Goal: Task Accomplishment & Management: Use online tool/utility

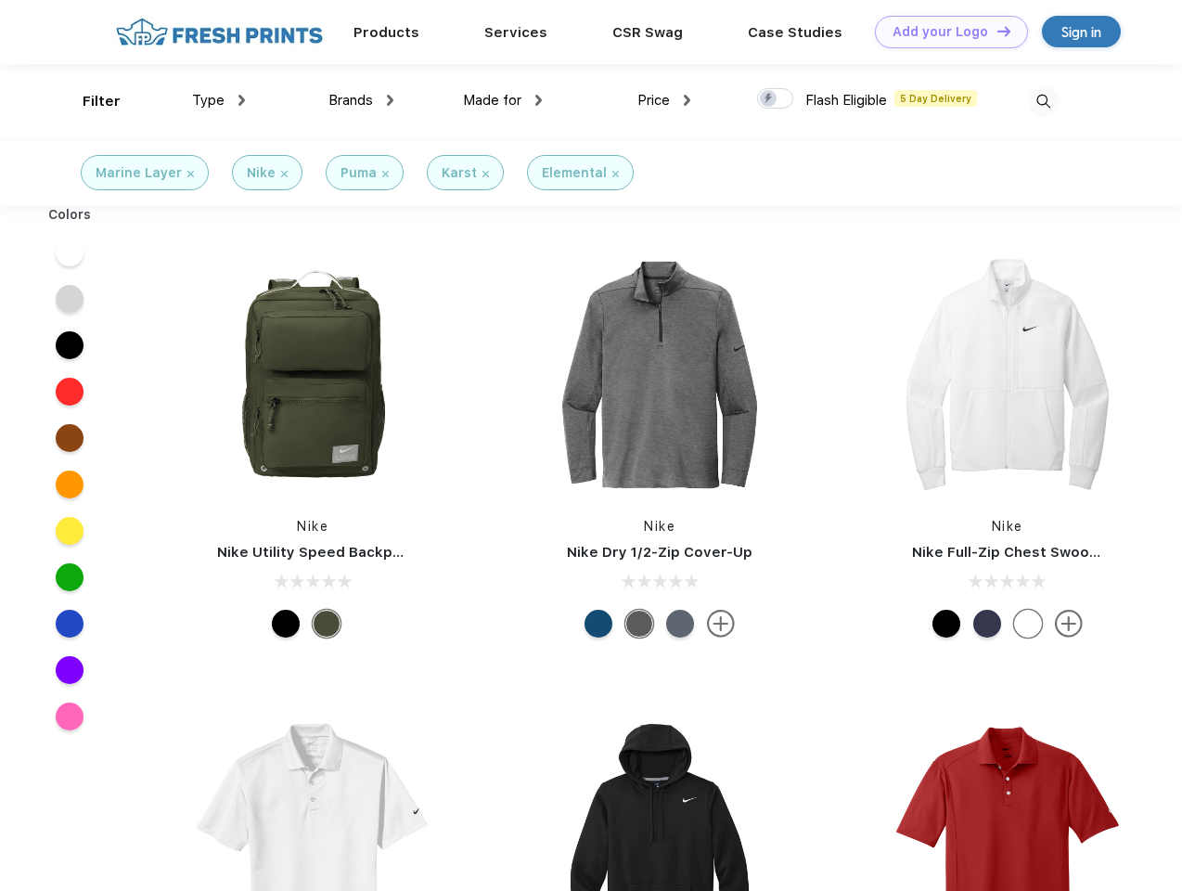
click at [945, 32] on link "Add your Logo Design Tool" at bounding box center [951, 32] width 153 height 32
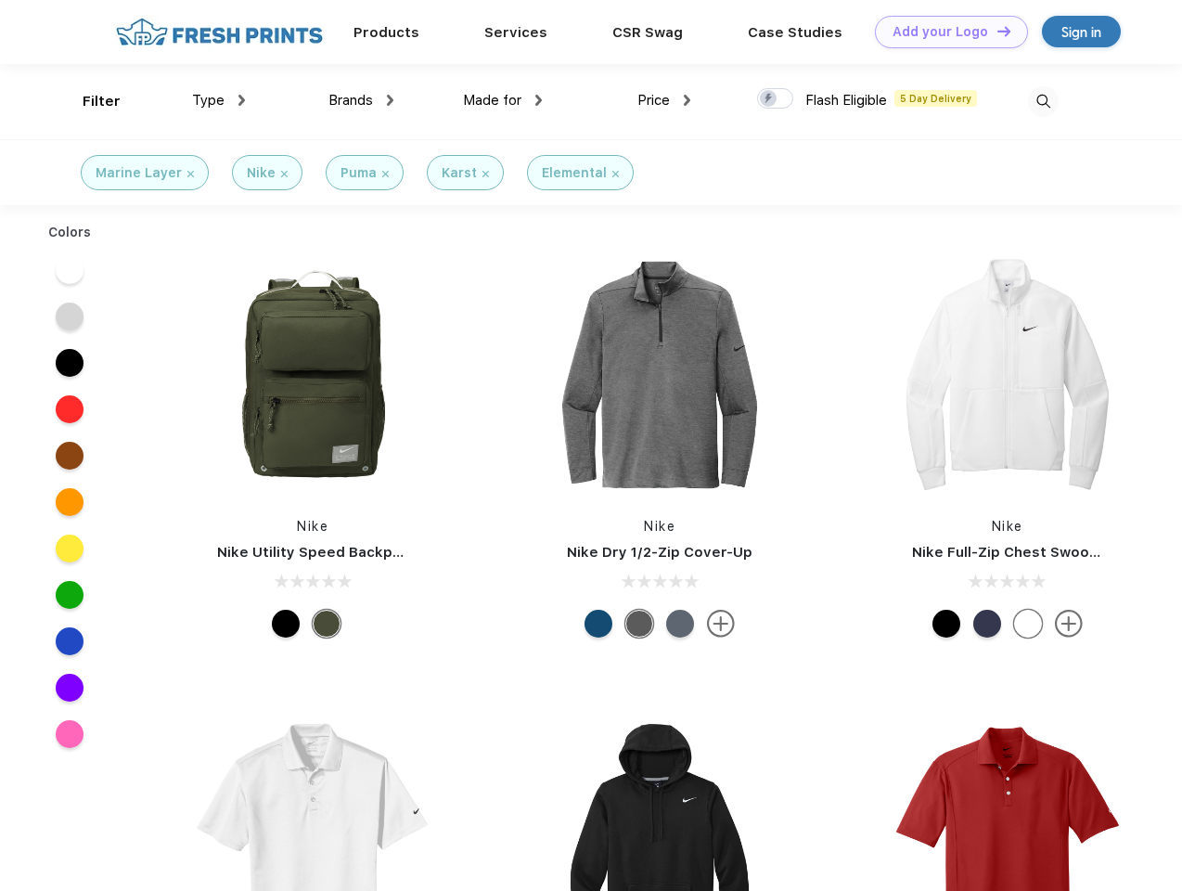
click at [0, 0] on div "Design Tool" at bounding box center [0, 0] width 0 height 0
click at [996, 31] on link "Add your Logo Design Tool" at bounding box center [951, 32] width 153 height 32
click at [89, 101] on div "Filter" at bounding box center [102, 101] width 38 height 21
click at [219, 100] on span "Type" at bounding box center [208, 100] width 32 height 17
click at [361, 100] on span "Brands" at bounding box center [350, 100] width 45 height 17
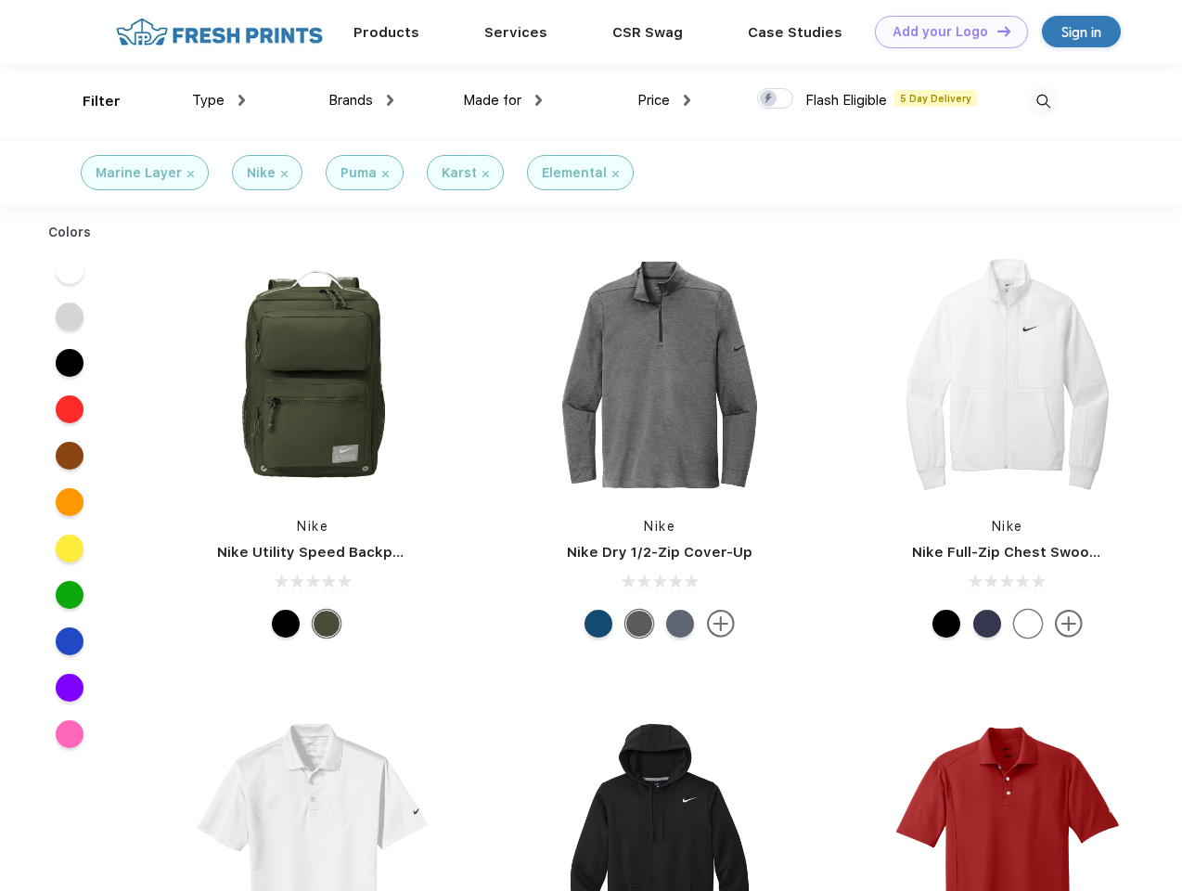
click at [503, 100] on span "Made for" at bounding box center [492, 100] width 58 height 17
click at [664, 100] on span "Price" at bounding box center [653, 100] width 32 height 17
click at [776, 99] on div at bounding box center [775, 98] width 36 height 20
click at [769, 99] on input "checkbox" at bounding box center [763, 93] width 12 height 12
click at [1043, 101] on img at bounding box center [1043, 101] width 31 height 31
